Goal: Information Seeking & Learning: Learn about a topic

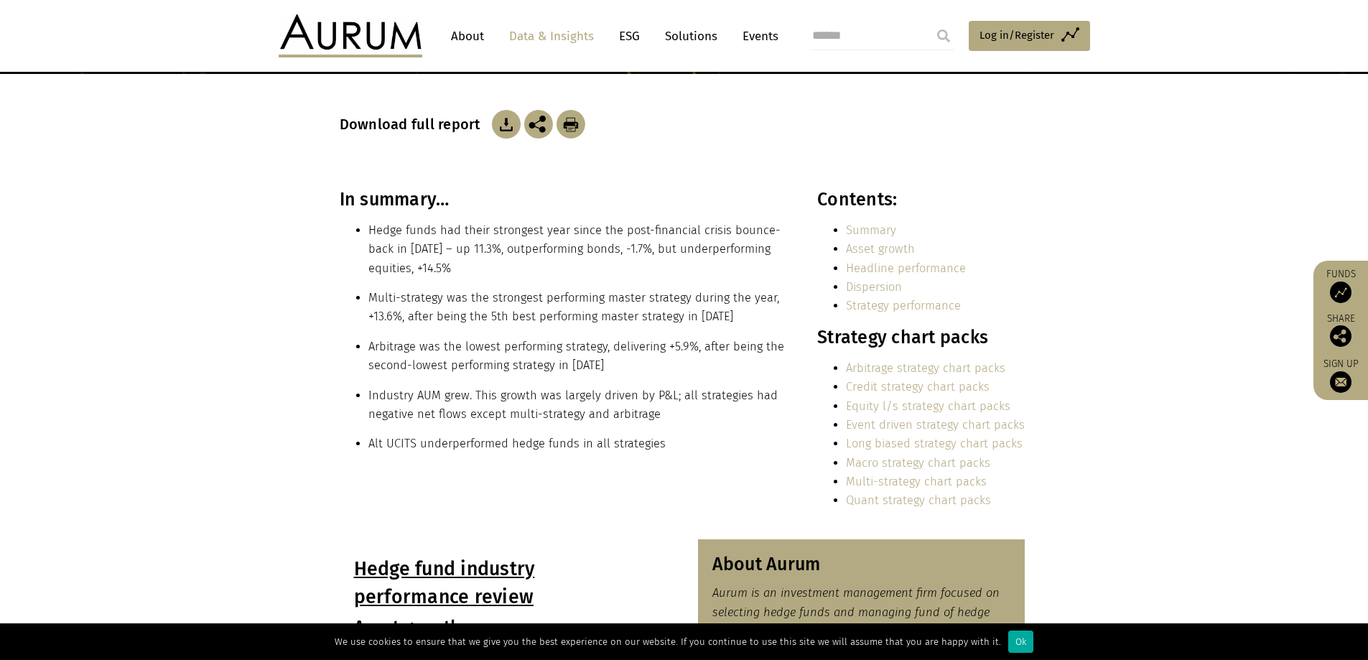
scroll to position [215, 0]
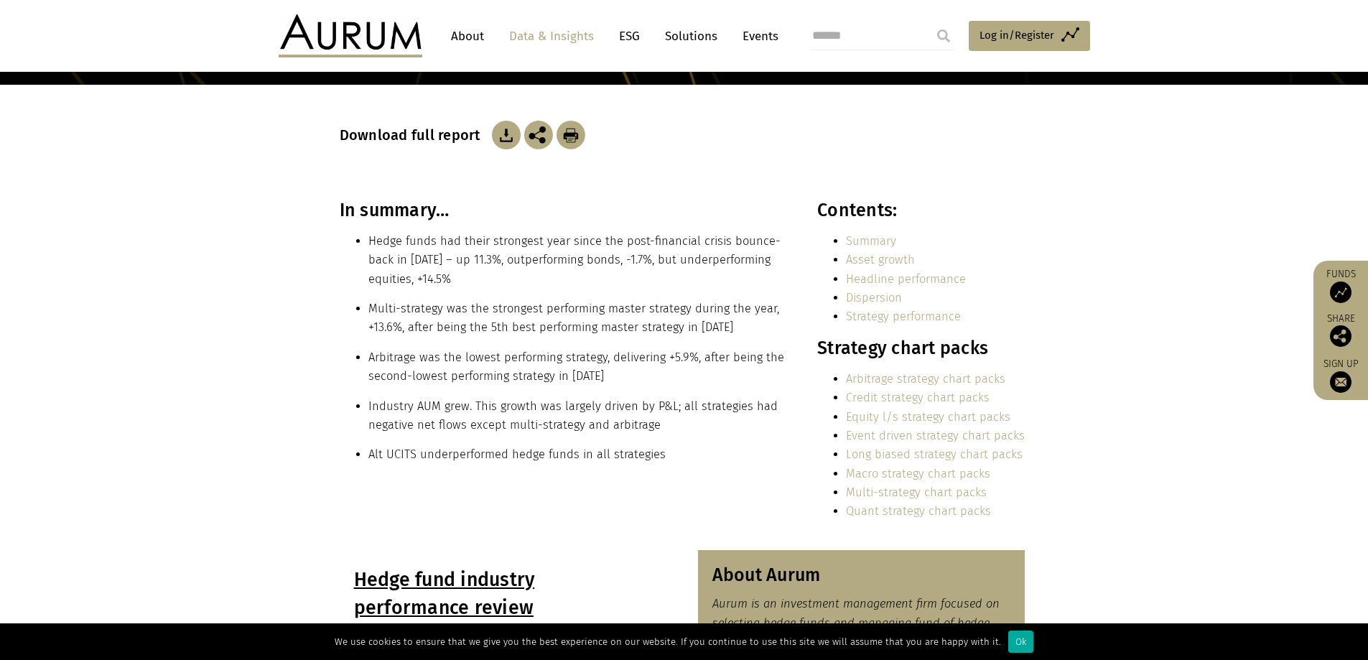
click at [961, 381] on link "Arbitrage strategy chart packs" at bounding box center [925, 379] width 159 height 14
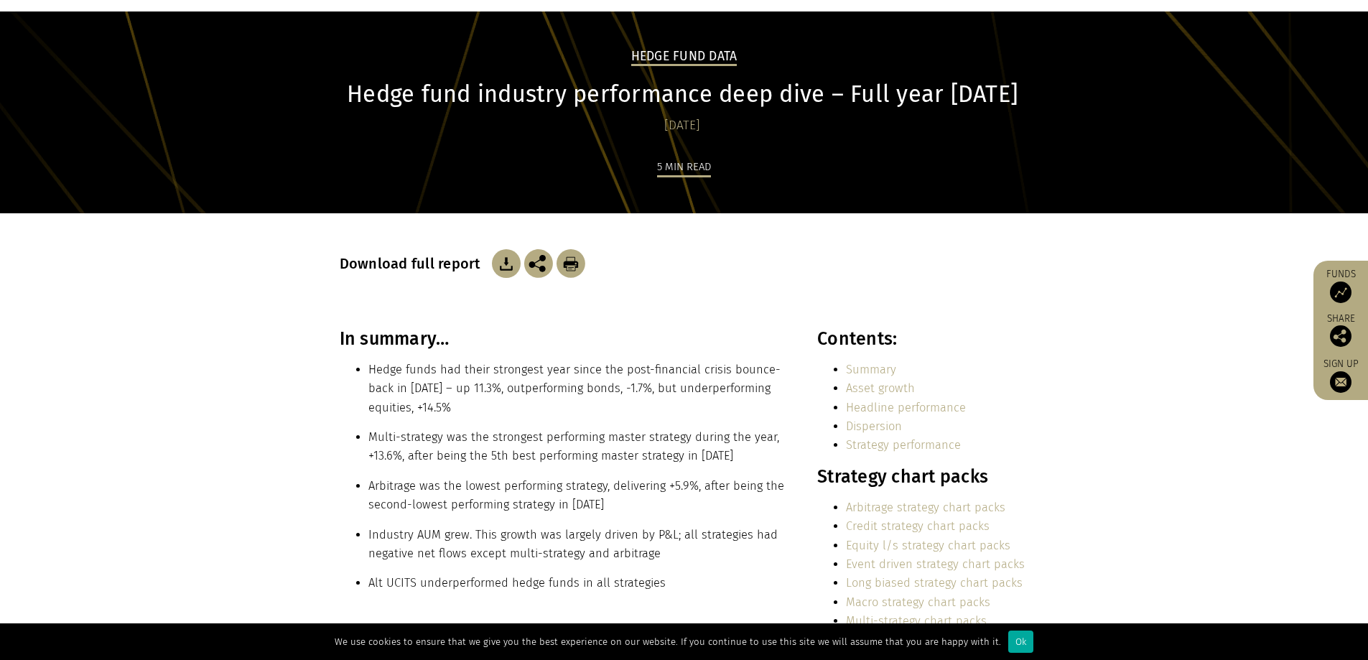
scroll to position [0, 0]
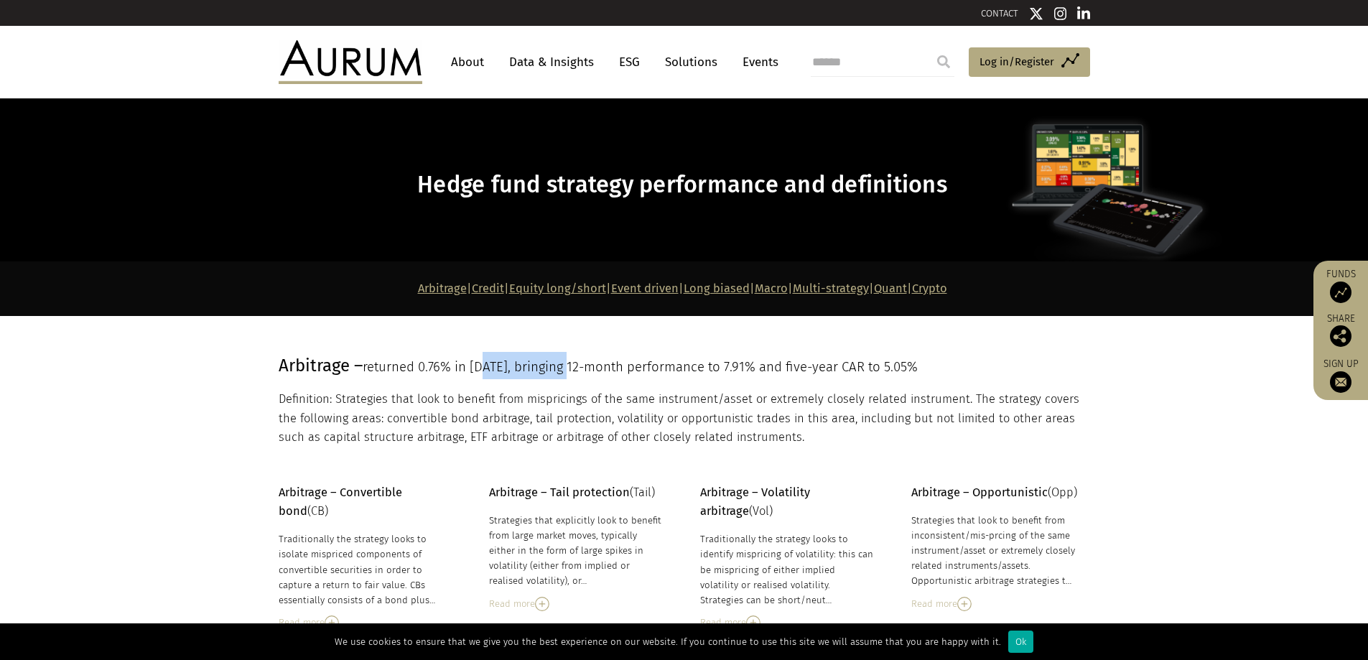
drag, startPoint x: 512, startPoint y: 367, endPoint x: 572, endPoint y: 367, distance: 60.3
click at [572, 367] on span "returned 0.76% in [DATE], bringing 12-month performance to 7.91% and five-year …" at bounding box center [640, 367] width 555 height 16
drag, startPoint x: 653, startPoint y: 367, endPoint x: 931, endPoint y: 366, distance: 277.9
click at [918, 366] on span "returned 0.76% in [DATE], bringing 12-month performance to 7.91% and five-year …" at bounding box center [640, 367] width 555 height 16
click at [976, 369] on p "Arbitrage – returned 0.76% in [DATE], bringing 12-month performance to 7.91% an…" at bounding box center [683, 365] width 808 height 27
